Goal: Complete application form

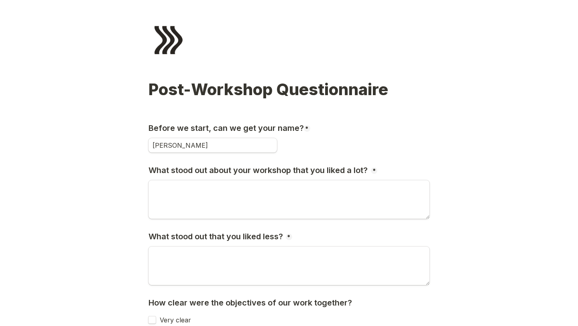
type input "[PERSON_NAME]"
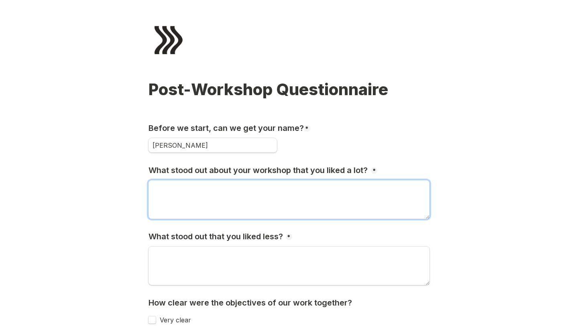
click at [237, 183] on textarea "What stood out about your workshop that you liked a lot?" at bounding box center [288, 199] width 281 height 39
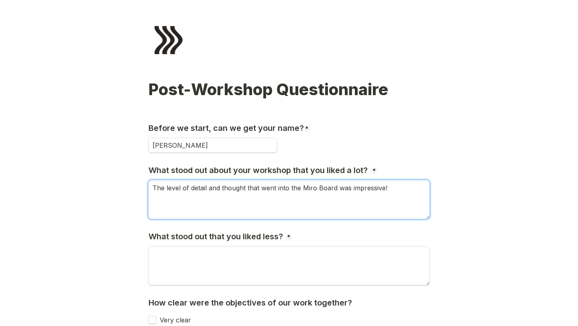
type textarea "The level of detail and thought that went into the Miro Board was impressive!"
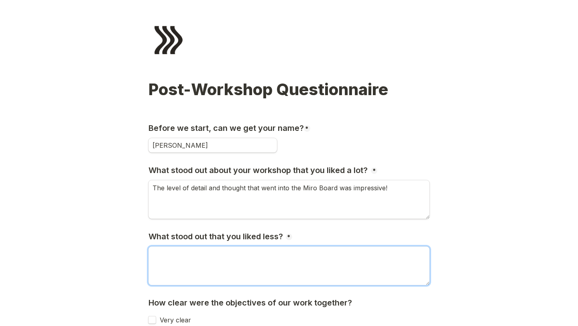
click at [193, 262] on textarea "What stood out that you liked less?" at bounding box center [288, 265] width 281 height 39
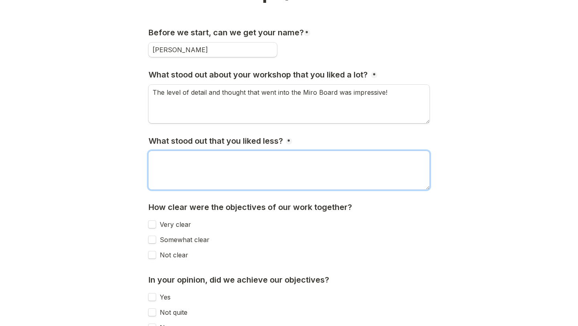
scroll to position [127, 0]
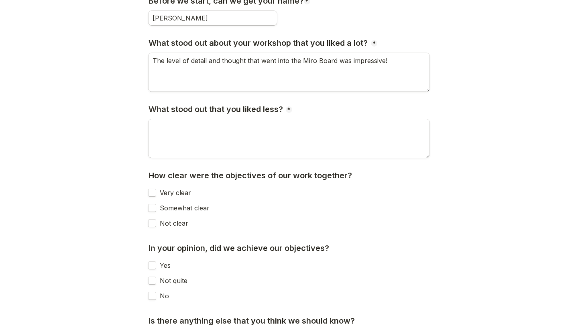
click at [152, 192] on input "Very clear" at bounding box center [152, 192] width 8 height 8
checkbox input "true"
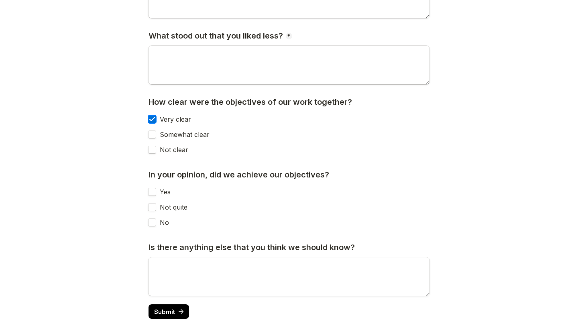
scroll to position [217, 0]
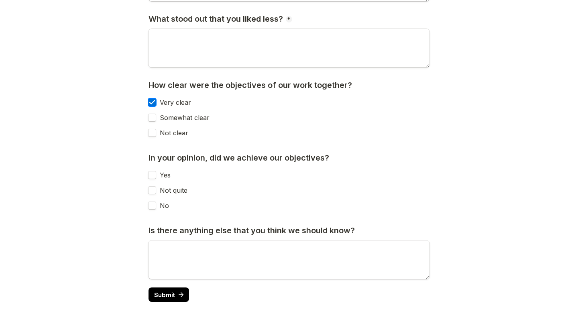
click at [151, 176] on input "Yes" at bounding box center [152, 175] width 8 height 8
checkbox input "true"
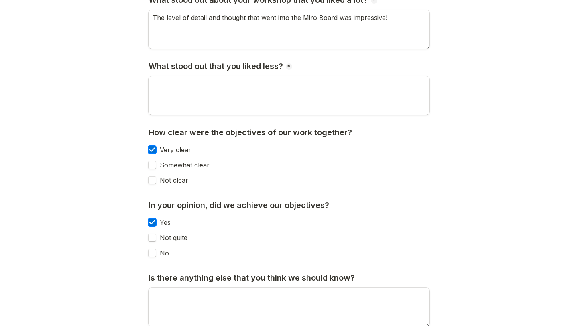
scroll to position [162, 0]
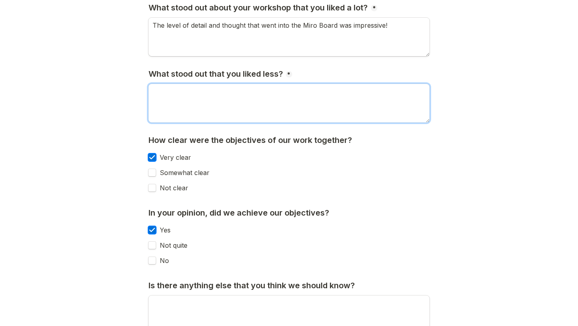
click at [198, 105] on textarea "What stood out that you liked less?" at bounding box center [288, 103] width 281 height 39
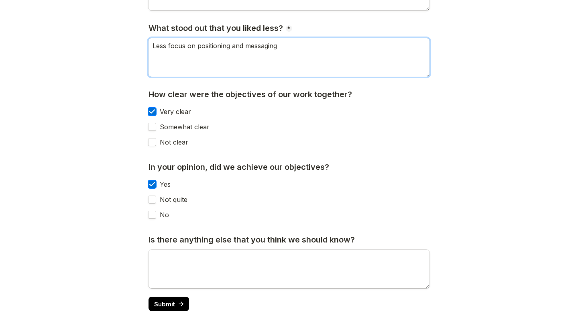
scroll to position [209, 0]
drag, startPoint x: 165, startPoint y: 45, endPoint x: 139, endPoint y: 45, distance: 26.5
click at [139, 45] on main "Page 1 of 2 Post-Workshop Questionnaire Before we start, can we get your name? …" at bounding box center [289, 62] width 578 height 543
click at [308, 45] on textarea "Too little focus on positioning and messaging" at bounding box center [288, 57] width 281 height 39
type textarea "Too little focus on positioning and messaging"
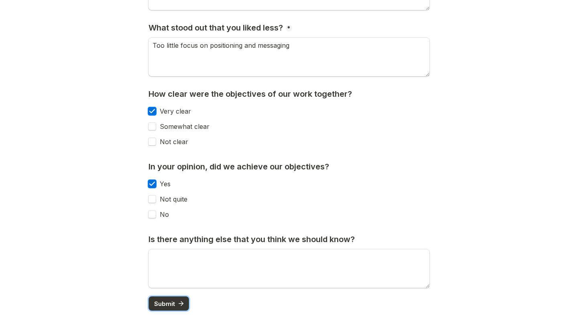
click at [164, 304] on span "Submit" at bounding box center [164, 303] width 21 height 6
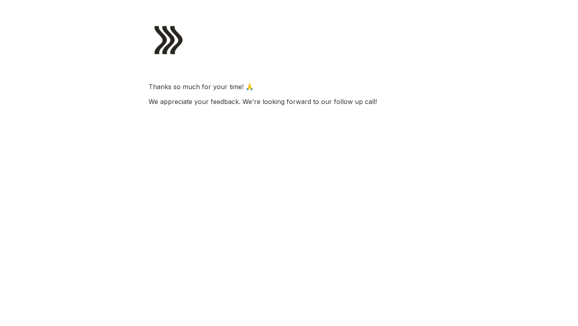
scroll to position [0, 0]
